Goal: Information Seeking & Learning: Find specific fact

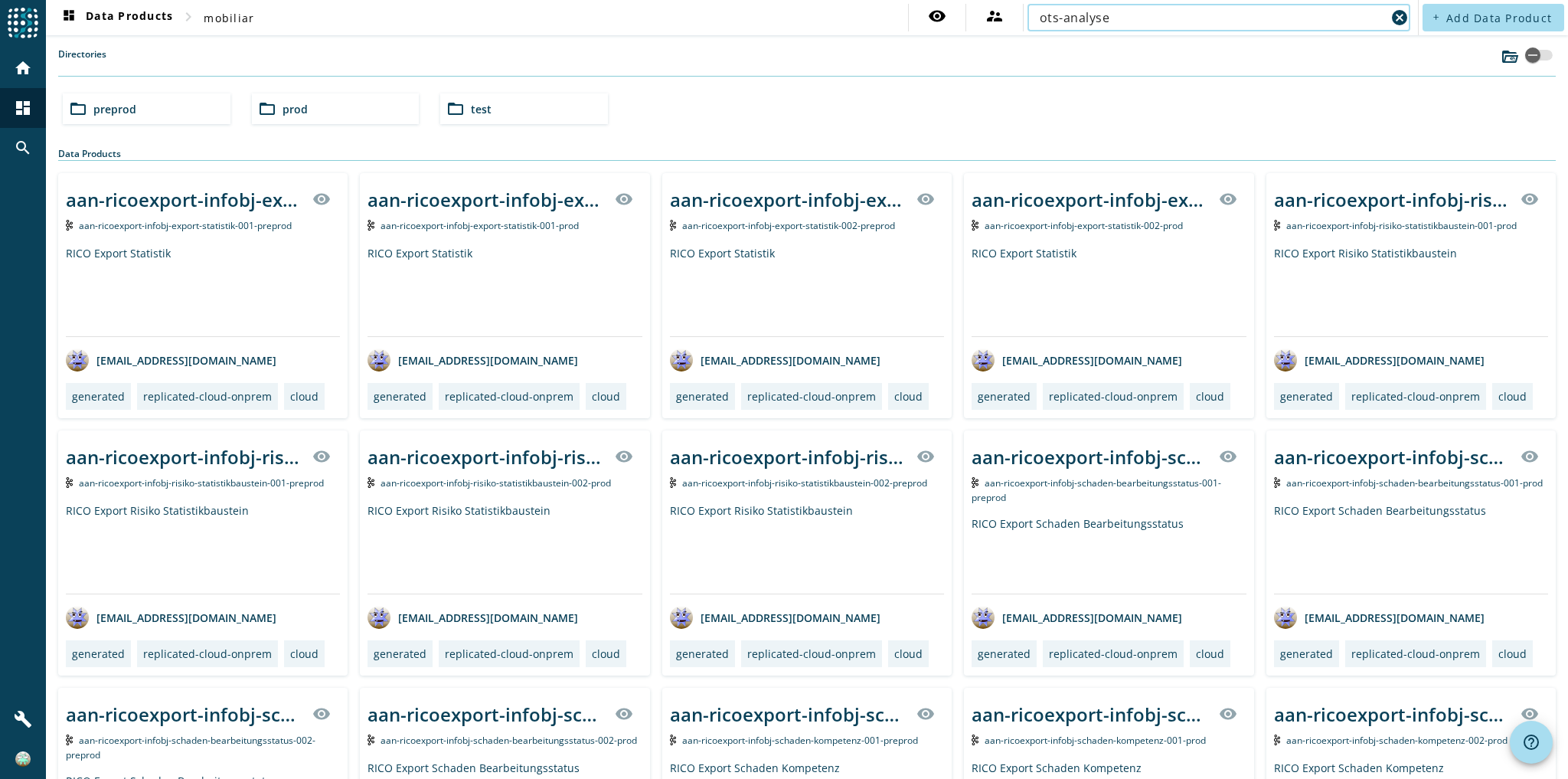
type input "ots-analyse"
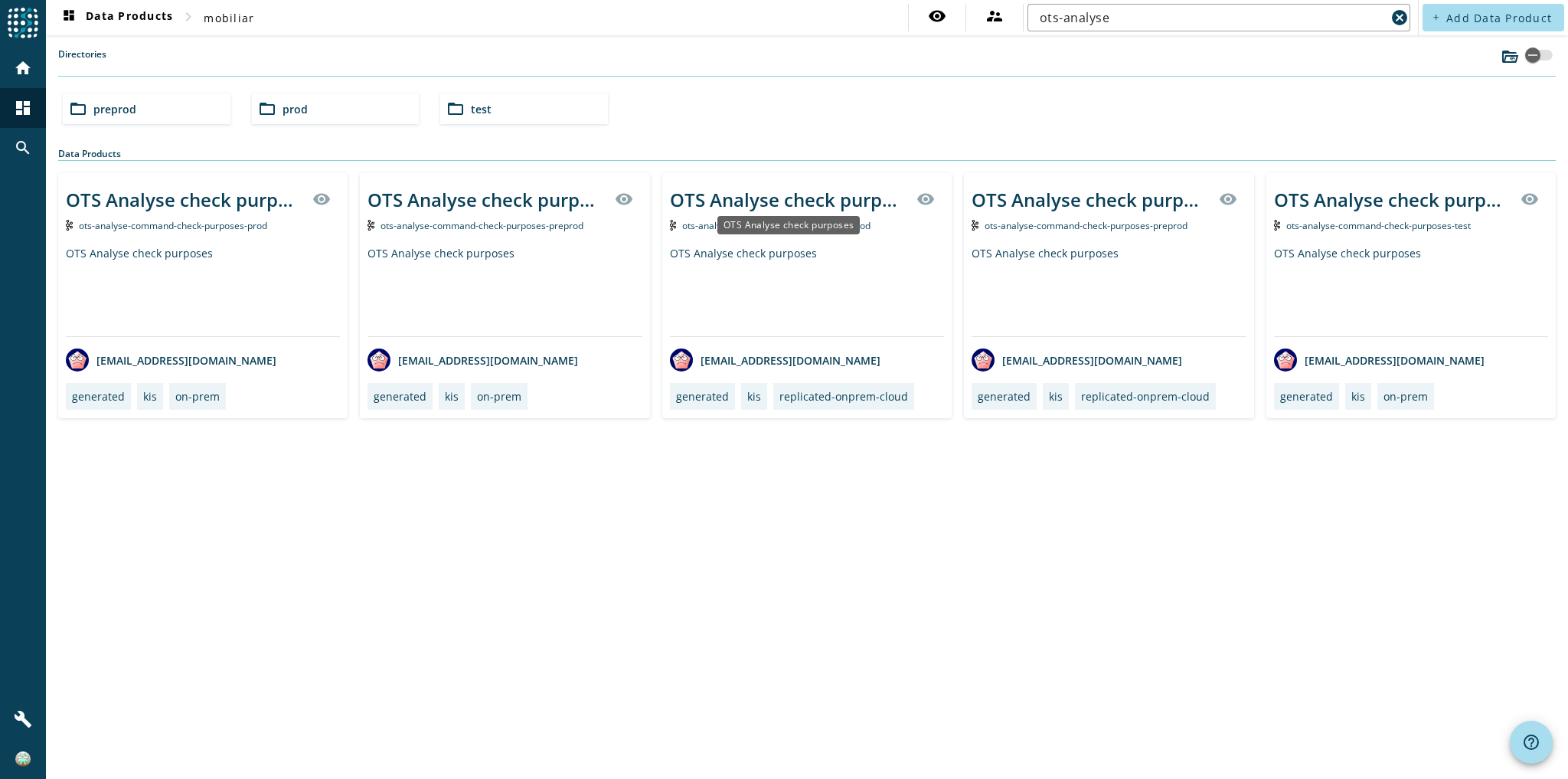
click at [786, 193] on div "OTS Analyse check purposes" at bounding box center [788, 199] width 237 height 25
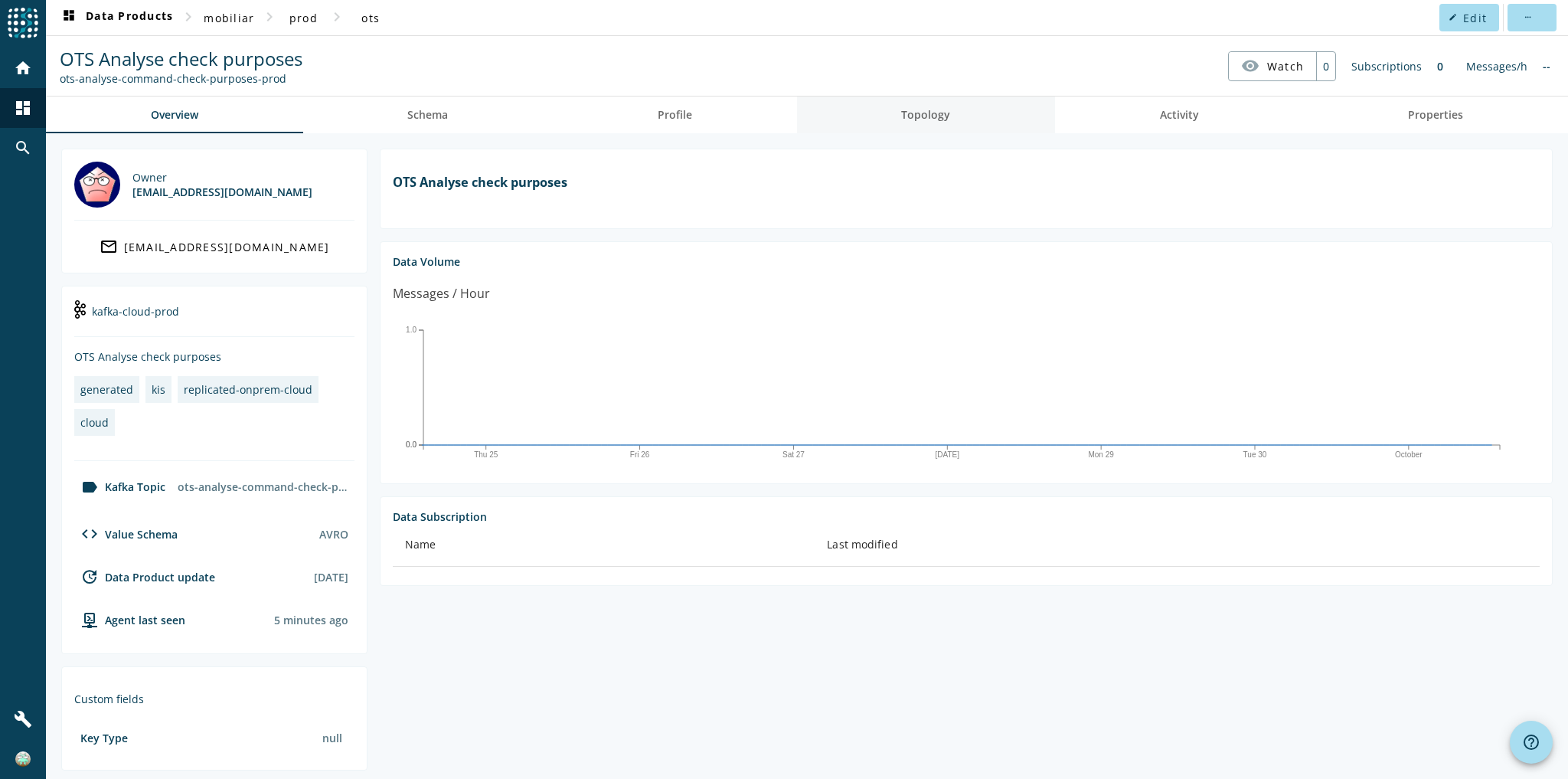
click at [983, 119] on link "Topology" at bounding box center [927, 115] width 259 height 37
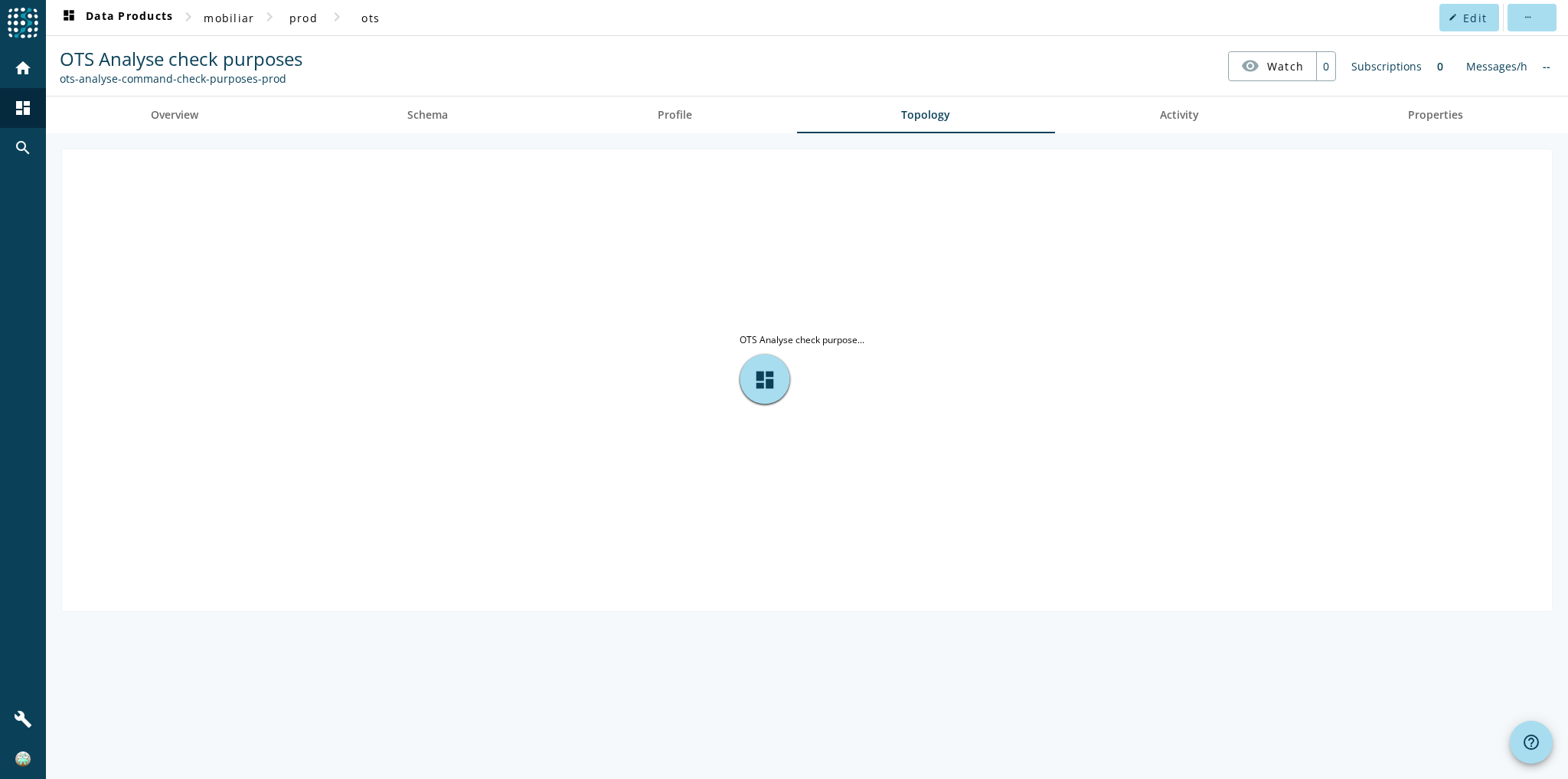
click at [804, 334] on tspan "OTS Analyse check purpose..." at bounding box center [801, 340] width 125 height 13
click at [227, 115] on link "Overview" at bounding box center [175, 115] width 257 height 37
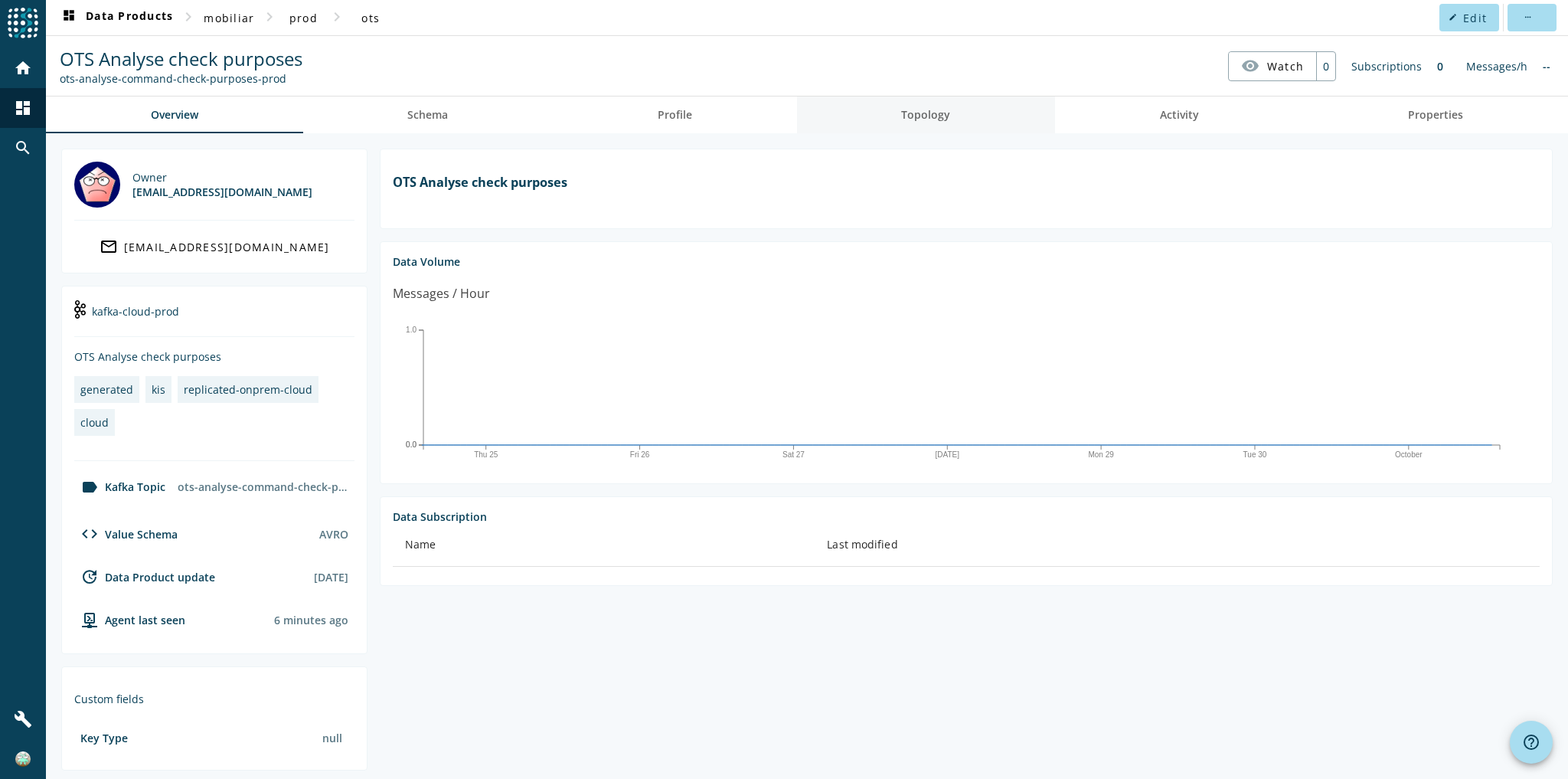
click at [903, 111] on span "Topology" at bounding box center [925, 114] width 49 height 10
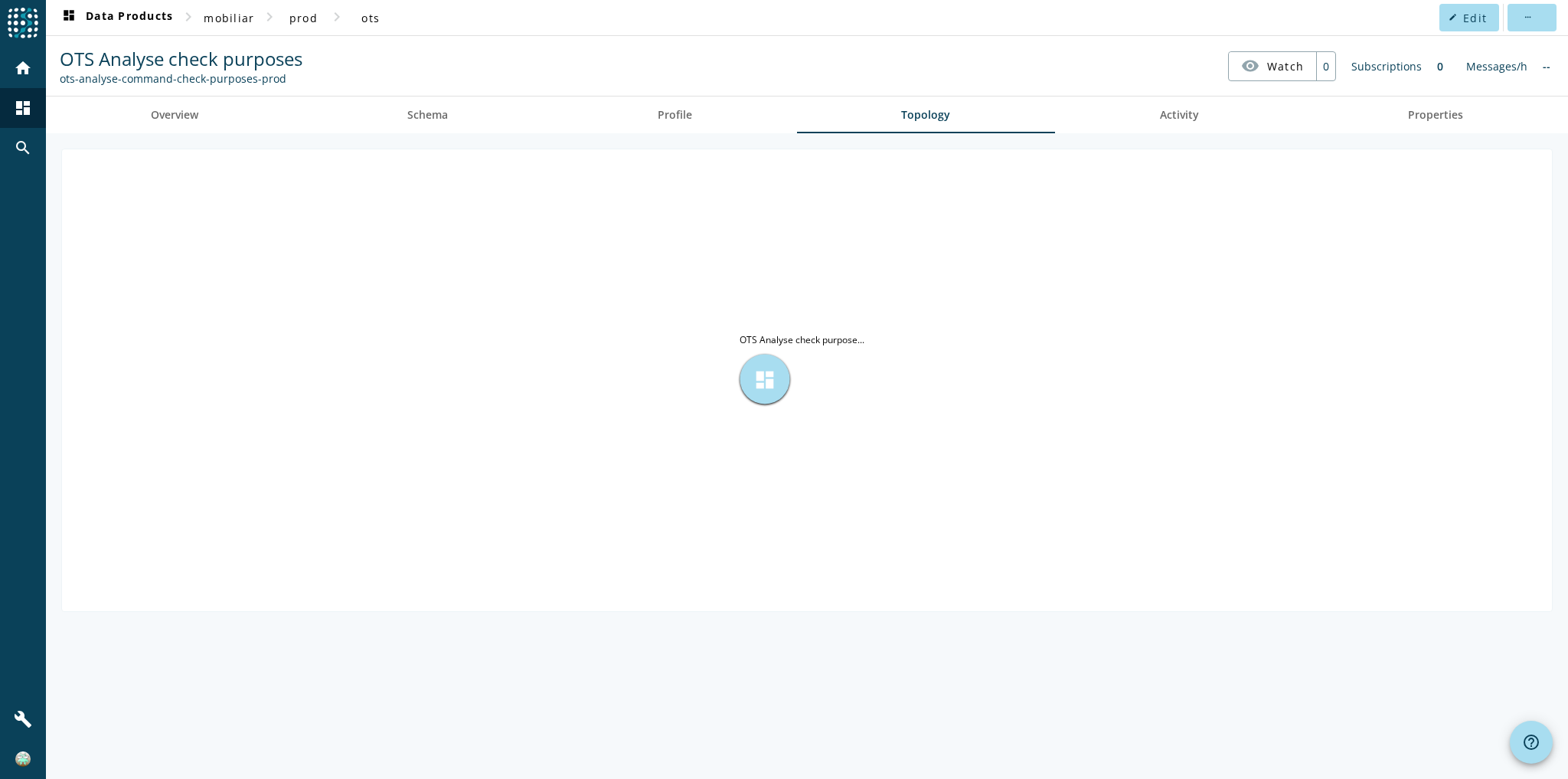
click at [756, 381] on span "dashboard" at bounding box center [765, 379] width 23 height 23
click at [1187, 113] on span "Activity" at bounding box center [1179, 114] width 39 height 10
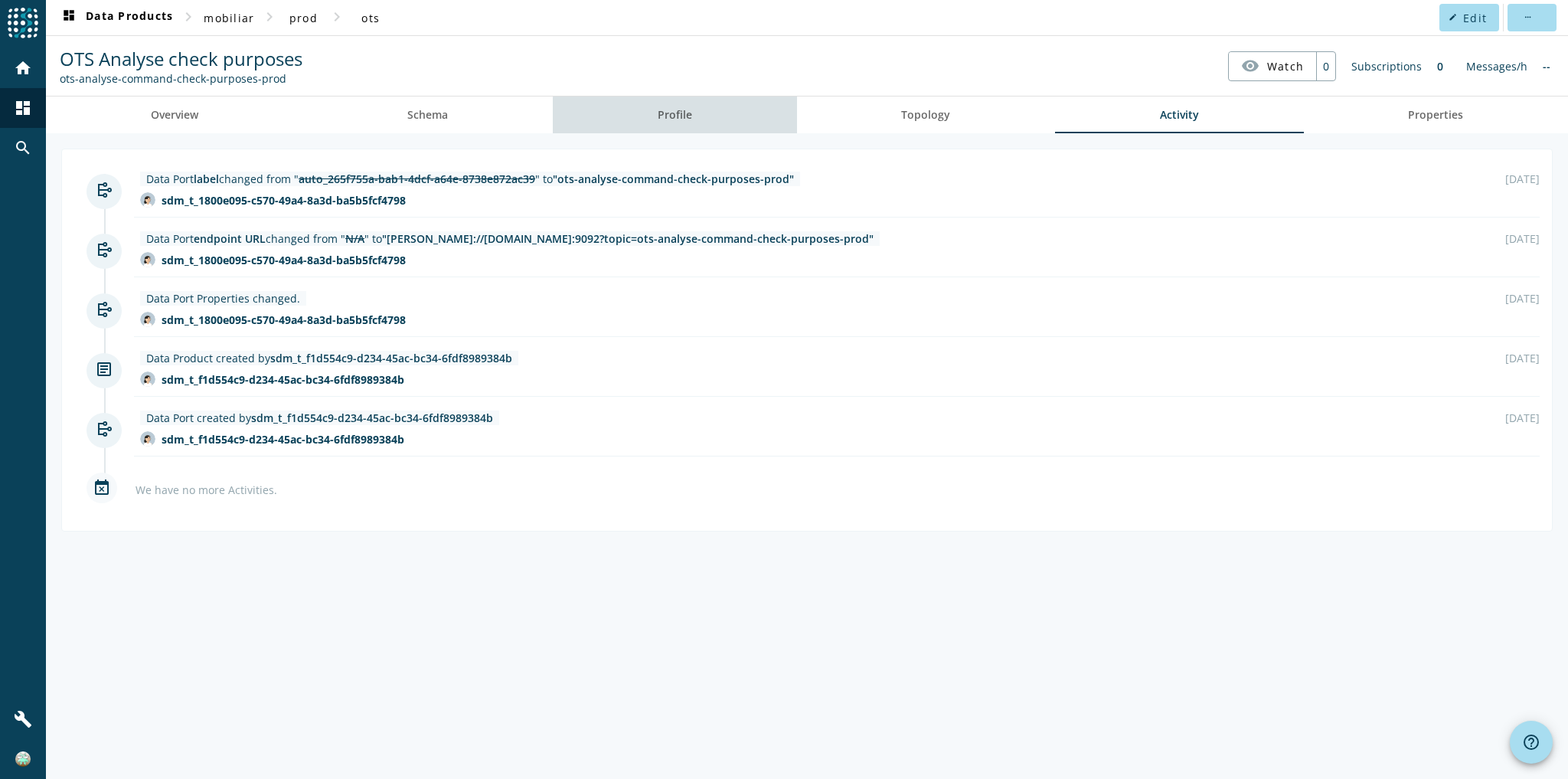
click at [700, 119] on link "Profile" at bounding box center [675, 115] width 245 height 37
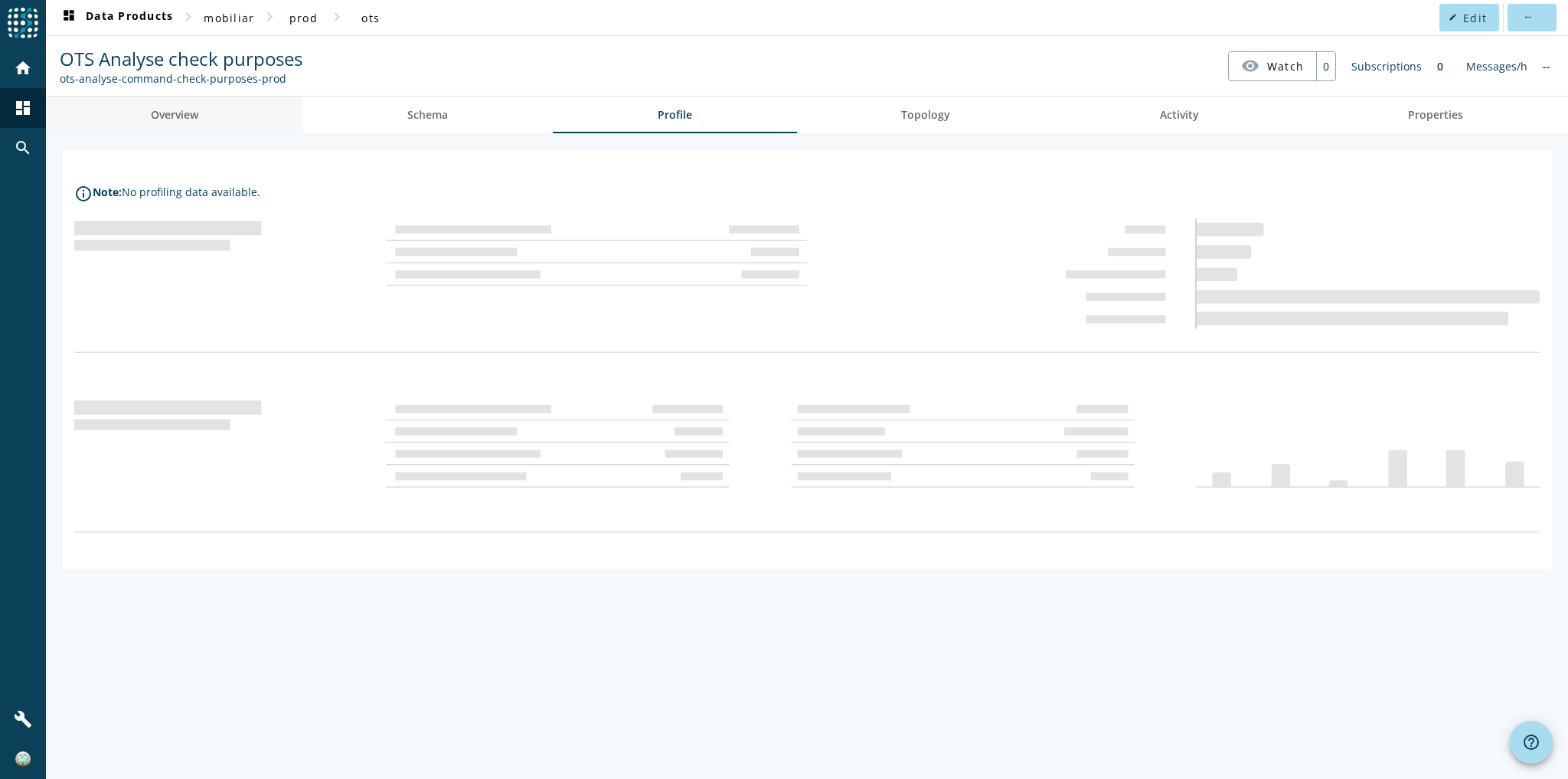
click at [204, 111] on link "Overview" at bounding box center [175, 115] width 257 height 37
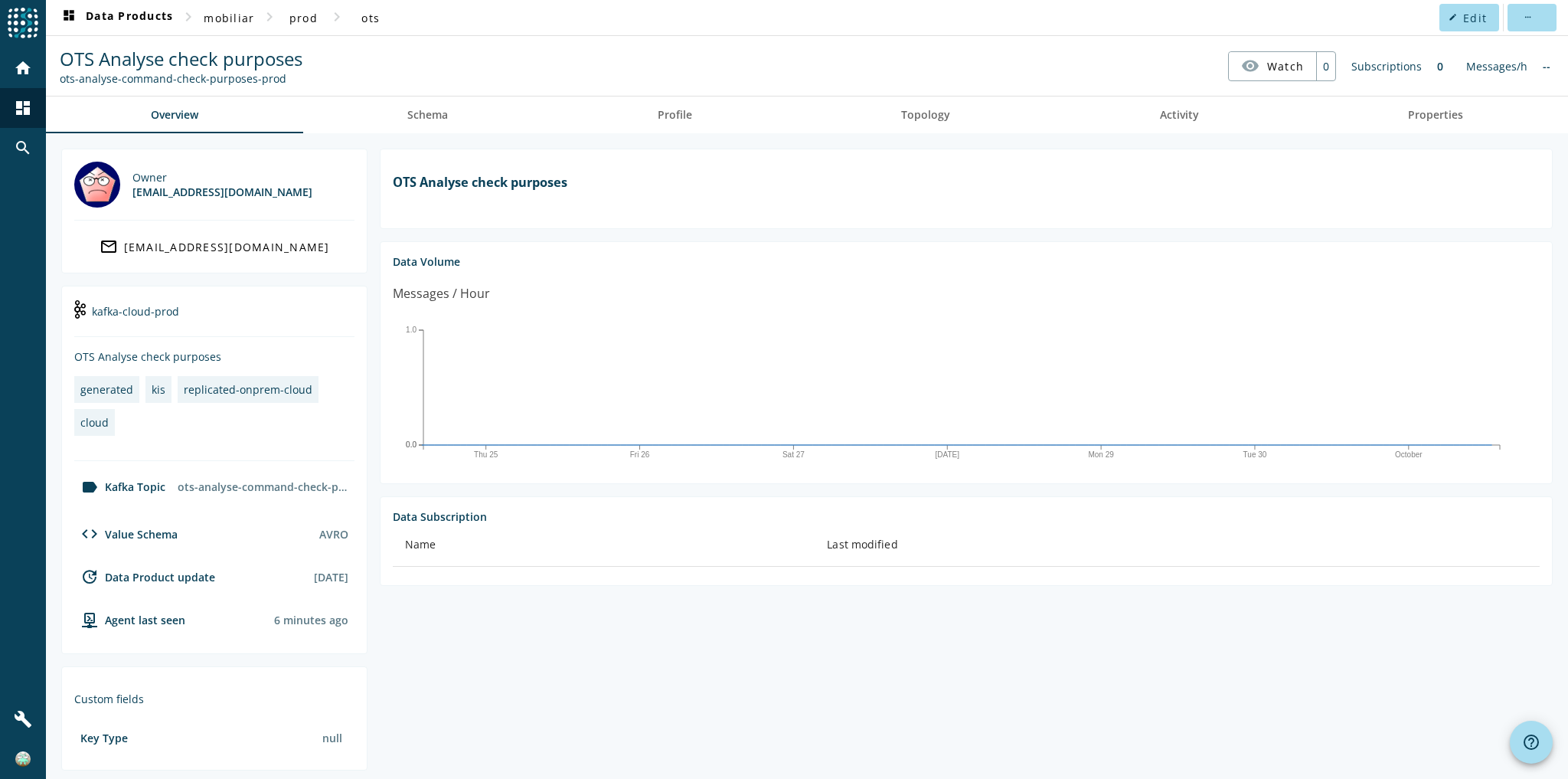
click at [759, 608] on section "OTS Analyse check purposes Data Volume Messages / Hour Thu 25 Fri 26 [DATE] Mon…" at bounding box center [960, 498] width 1185 height 699
click at [922, 122] on span "Topology" at bounding box center [925, 115] width 49 height 37
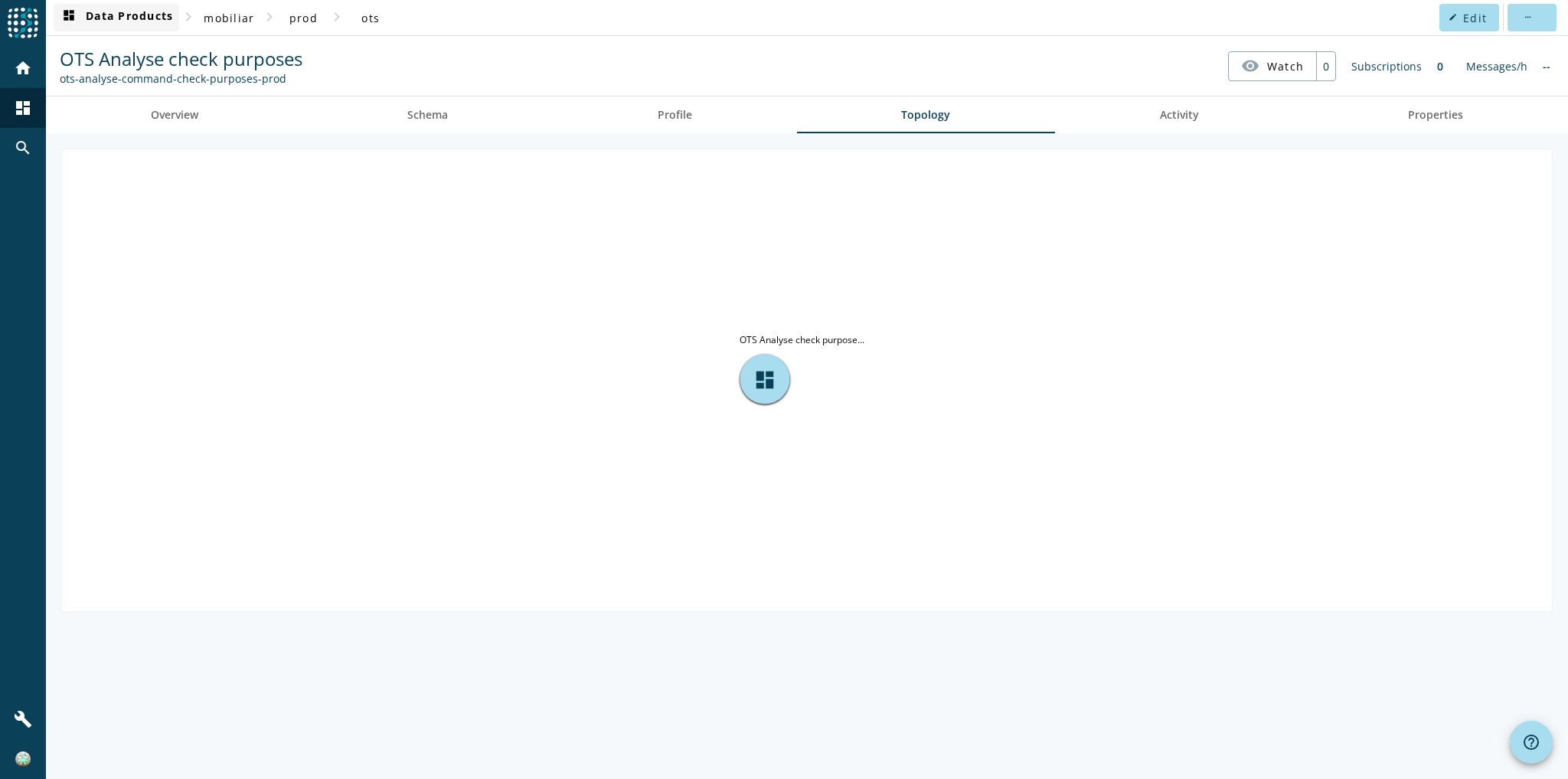
click at [89, 9] on span "dashboard Data Products" at bounding box center [116, 17] width 113 height 19
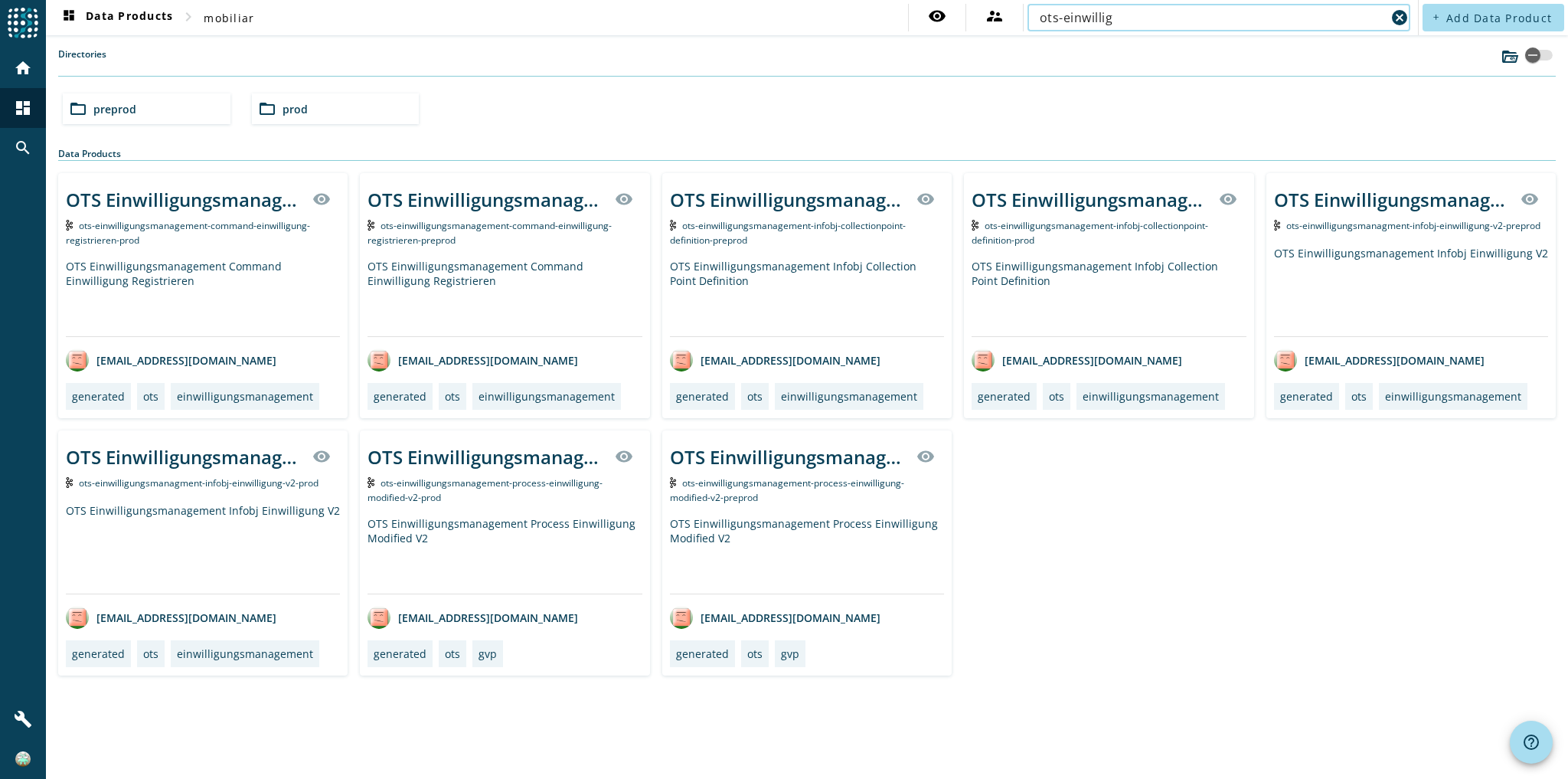
click at [1257, 14] on input "ots-einwillig" at bounding box center [1213, 17] width 346 height 19
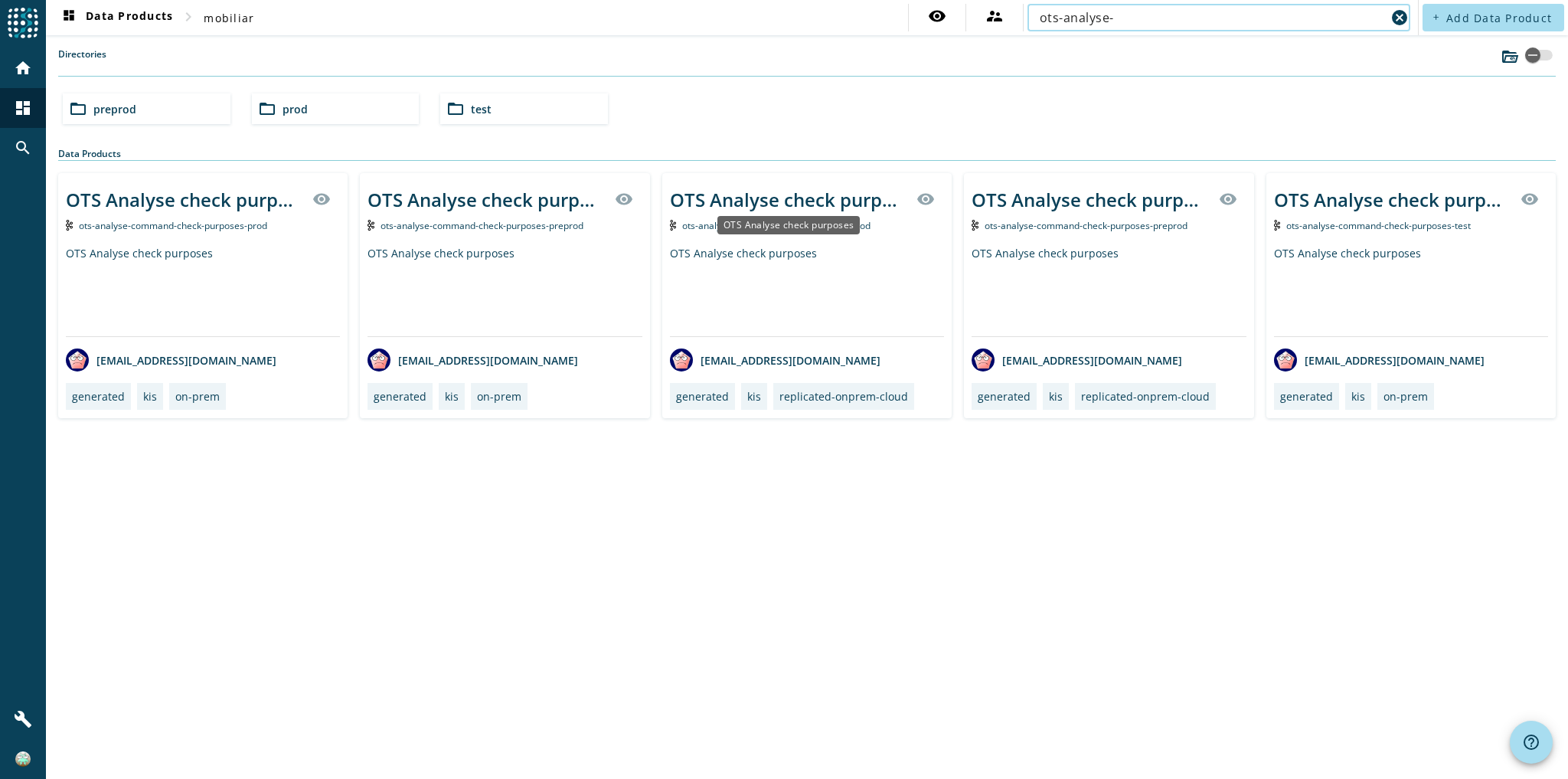
type input "ots-analyse-"
click at [823, 200] on div "OTS Analyse check purposes" at bounding box center [788, 199] width 237 height 25
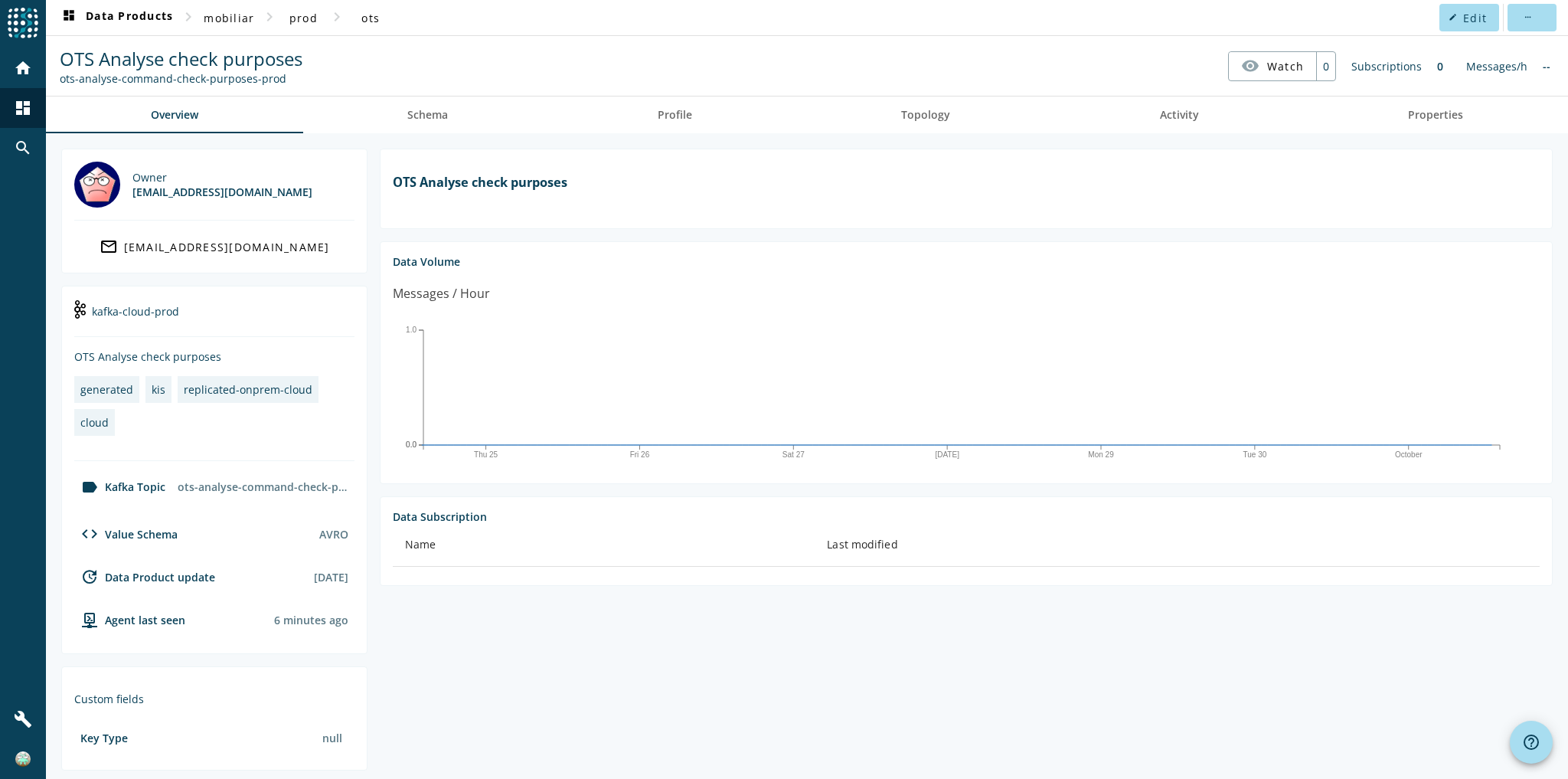
click at [943, 138] on div "Owner mbx_301492@mobi.ch mail_outline mbx_301492@mobi.ch kafka-cloud-prod OTS A…" at bounding box center [807, 498] width 1522 height 729
click at [912, 114] on span "Topology" at bounding box center [925, 114] width 49 height 10
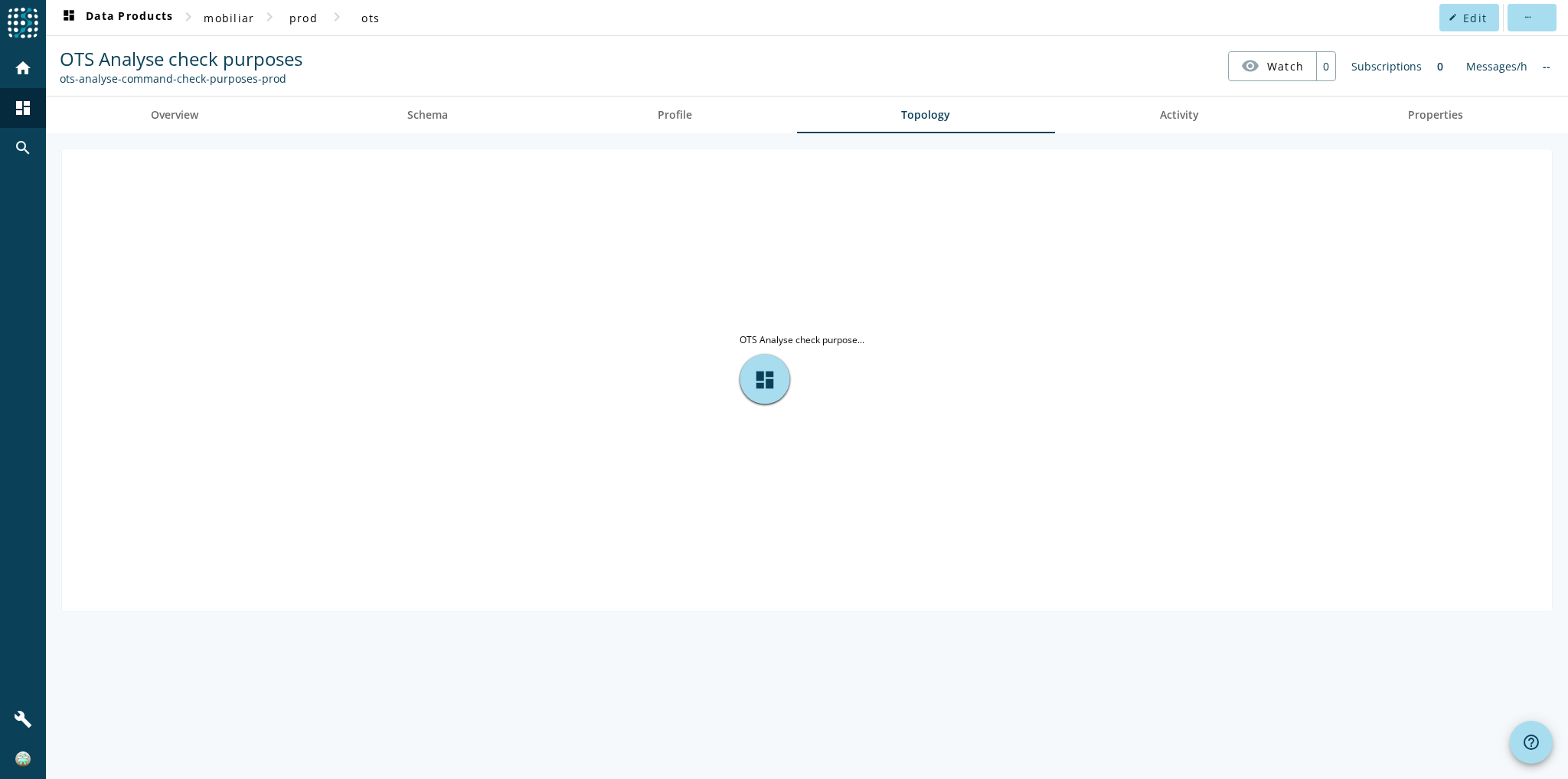
click at [190, 78] on div "ots-analyse-command-check-purposes-prod" at bounding box center [181, 79] width 243 height 14
copy nav "ots-analyse-command-check-purposes-prod visibility Watch"
